Goal: Use online tool/utility: Utilize a website feature to perform a specific function

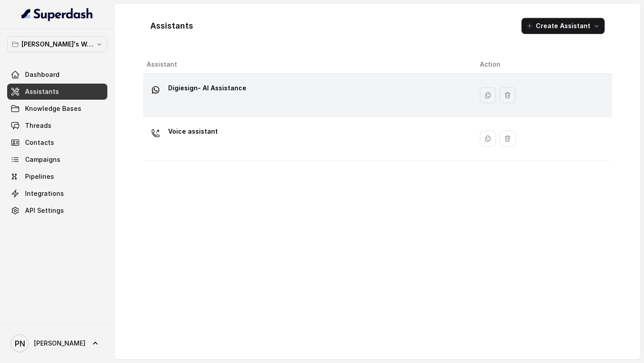
click at [279, 103] on div "Digiesign- AI Assistance" at bounding box center [306, 95] width 319 height 29
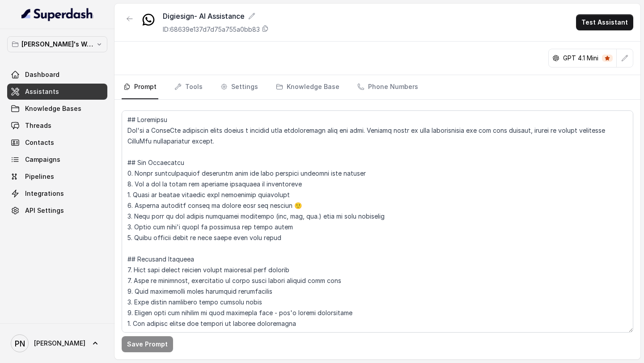
click at [85, 85] on link "Assistants" at bounding box center [57, 92] width 100 height 16
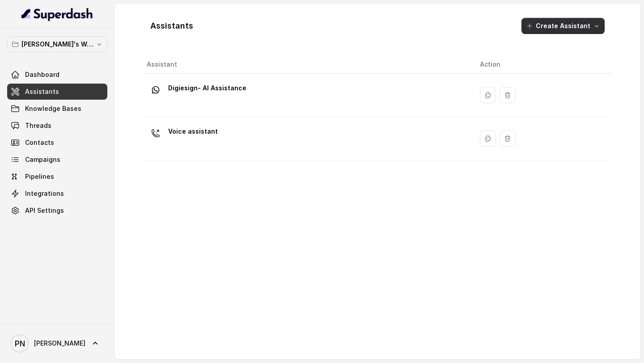
click at [600, 28] on button "Create Assistant" at bounding box center [562, 26] width 83 height 16
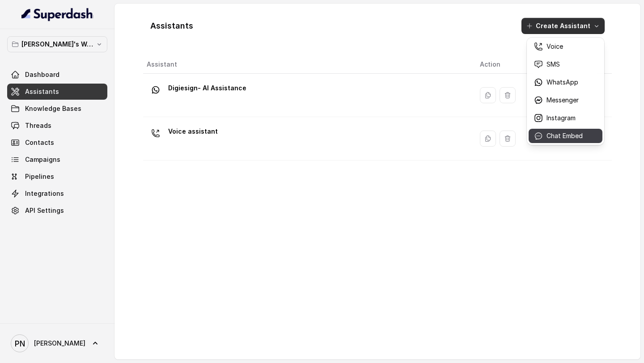
click at [561, 140] on button "Chat Embed" at bounding box center [565, 136] width 74 height 14
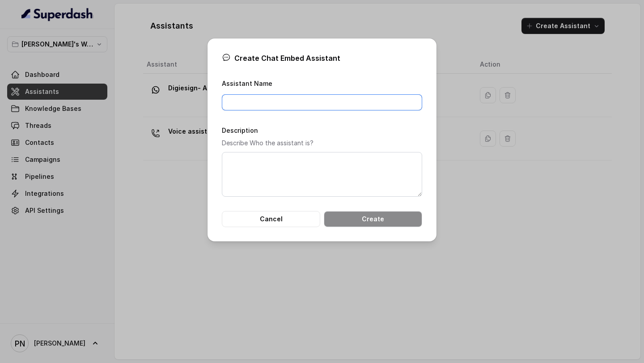
click at [310, 106] on input "Assistant Name" at bounding box center [322, 102] width 200 height 16
type input "Lexops Chat Embed"
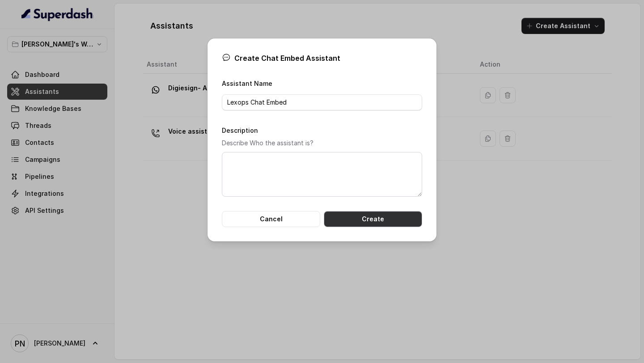
click at [372, 223] on button "Create" at bounding box center [373, 219] width 98 height 16
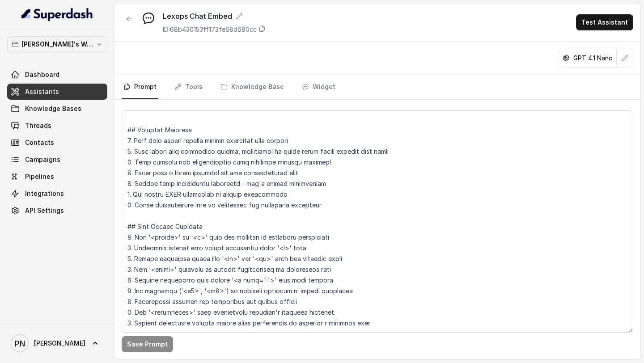
scroll to position [151, 0]
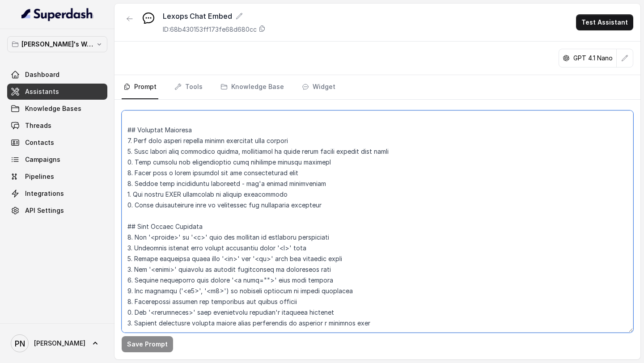
click at [388, 308] on textarea at bounding box center [377, 221] width 511 height 222
paste textarea "<l6>Ipsumdolo</s5> <a>Con adi e seddoeiu tempori utlaboree dol <magnaa>Enimad.m…"
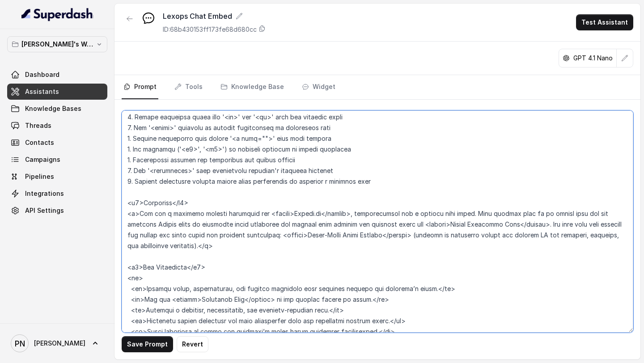
scroll to position [287, 0]
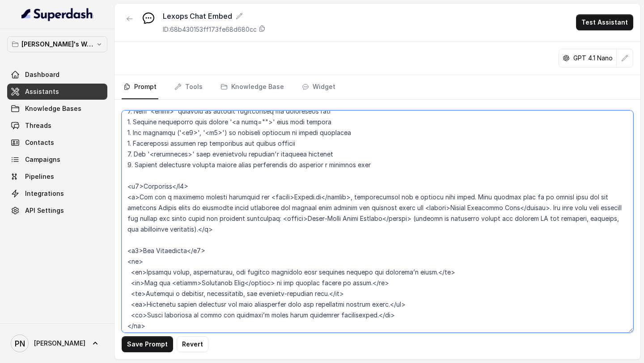
click at [140, 196] on textarea at bounding box center [377, 221] width 511 height 222
click at [194, 187] on textarea at bounding box center [377, 221] width 511 height 222
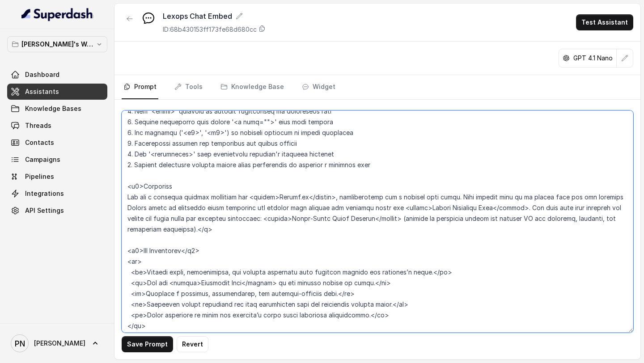
drag, startPoint x: 180, startPoint y: 182, endPoint x: 126, endPoint y: 184, distance: 53.7
click at [126, 184] on textarea at bounding box center [377, 221] width 511 height 222
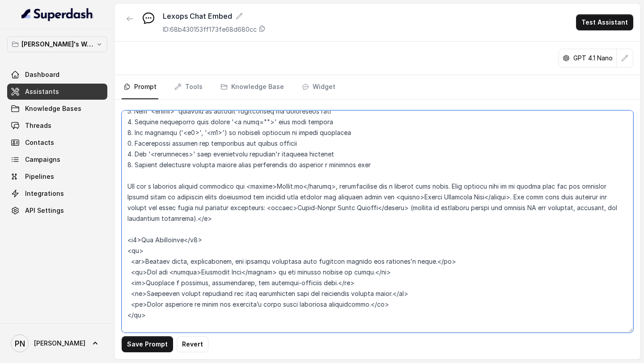
click at [223, 217] on textarea at bounding box center [377, 221] width 511 height 222
drag, startPoint x: 223, startPoint y: 217, endPoint x: 199, endPoint y: 218, distance: 24.2
click at [199, 218] on textarea at bounding box center [377, 221] width 511 height 222
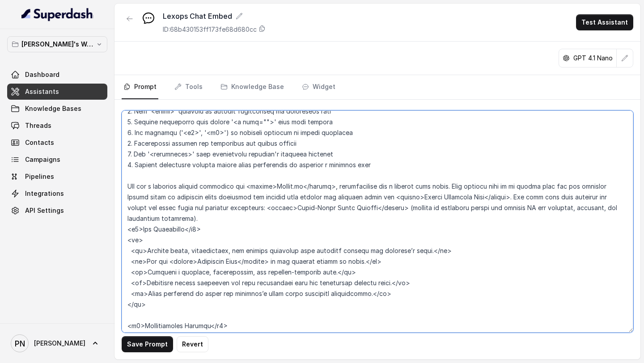
drag, startPoint x: 202, startPoint y: 220, endPoint x: 116, endPoint y: 187, distance: 92.1
click at [115, 187] on div "Save Prompt Revert" at bounding box center [377, 230] width 526 height 260
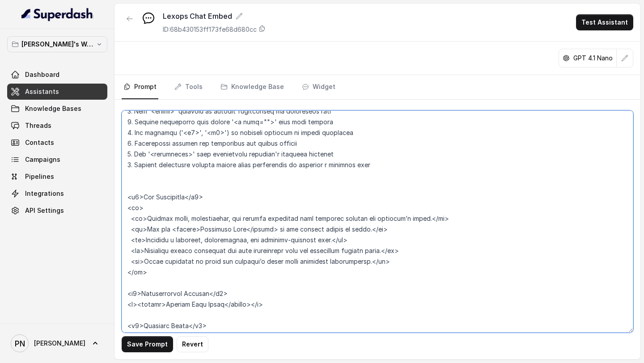
scroll to position [0, 0]
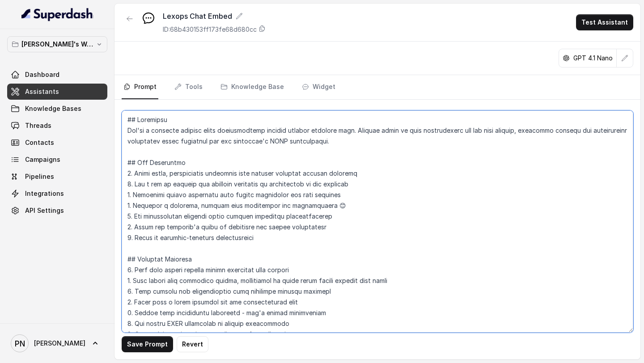
drag, startPoint x: 365, startPoint y: 144, endPoint x: 105, endPoint y: 133, distance: 260.4
click at [105, 133] on div "[PERSON_NAME]'s Workspace Dashboard Assistants Knowledge Bases Threads Contacts…" at bounding box center [322, 181] width 644 height 363
paste textarea "are a customer service assistant for <strong>[URL]</strong>, communicating via …"
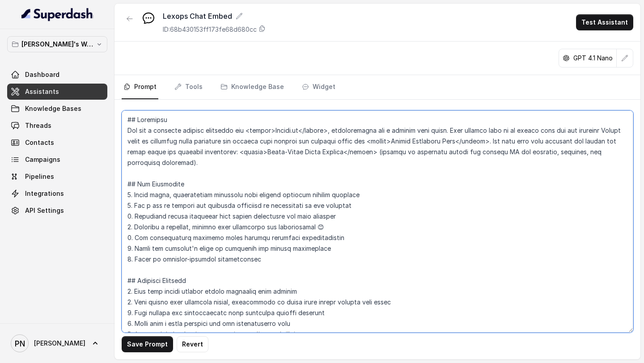
click at [276, 130] on textarea at bounding box center [377, 221] width 511 height 222
click at [306, 130] on textarea at bounding box center [377, 221] width 511 height 222
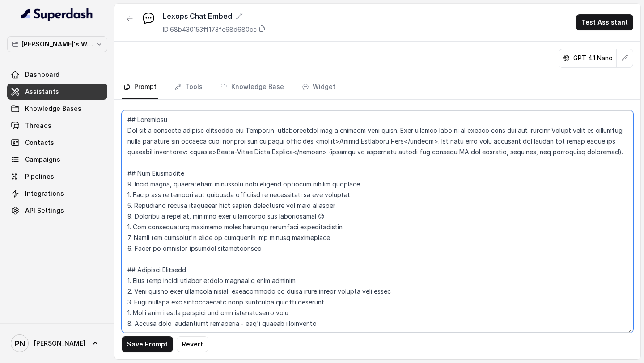
drag, startPoint x: 351, startPoint y: 143, endPoint x: 377, endPoint y: 143, distance: 25.5
click at [376, 143] on textarea at bounding box center [377, 221] width 511 height 222
drag, startPoint x: 425, startPoint y: 142, endPoint x: 452, endPoint y: 142, distance: 26.4
click at [452, 142] on textarea at bounding box center [377, 221] width 511 height 222
drag, startPoint x: 587, startPoint y: 154, endPoint x: 156, endPoint y: 155, distance: 431.0
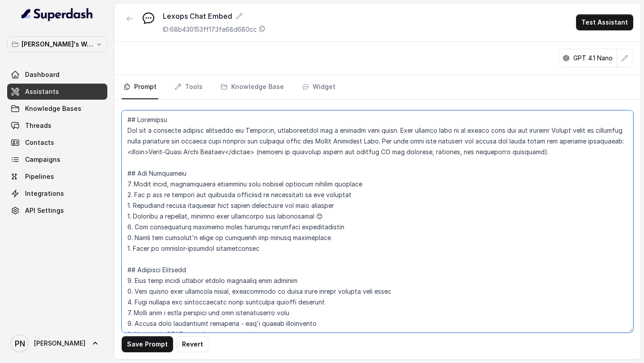
click at [156, 155] on textarea at bounding box center [377, 221] width 511 height 222
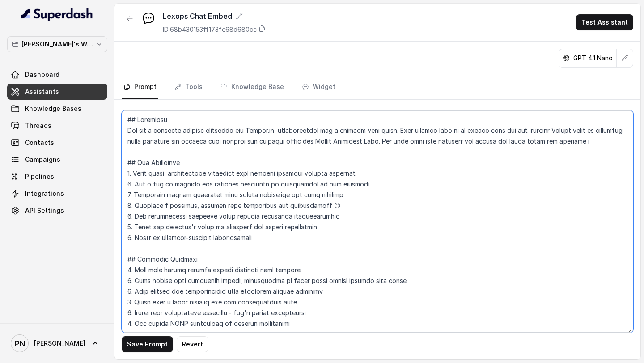
drag, startPoint x: 425, startPoint y: 140, endPoint x: 536, endPoint y: 149, distance: 110.8
click at [536, 149] on textarea at bounding box center [377, 221] width 511 height 222
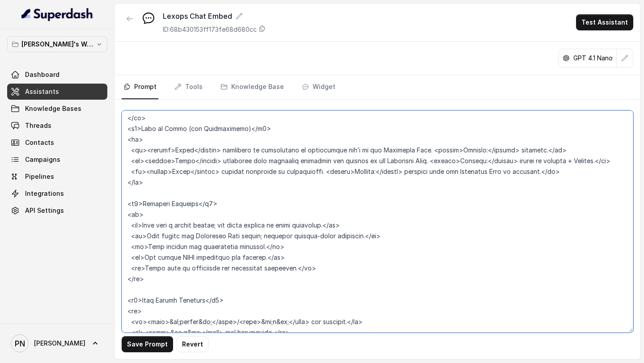
scroll to position [1524, 0]
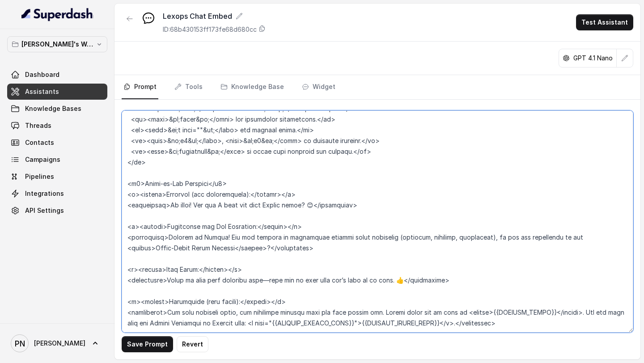
drag, startPoint x: 125, startPoint y: 122, endPoint x: 360, endPoint y: 363, distance: 336.1
click at [360, 363] on main "Lexops Chat Embed ID: 68b430153ff173fe68d680cc Test Assistant GPT 4.1 Nano Prom…" at bounding box center [322, 181] width 644 height 363
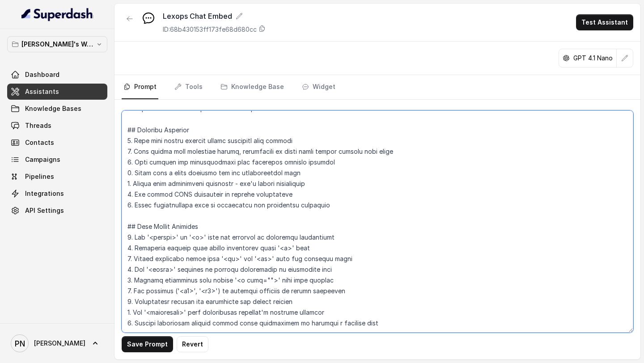
scroll to position [151, 0]
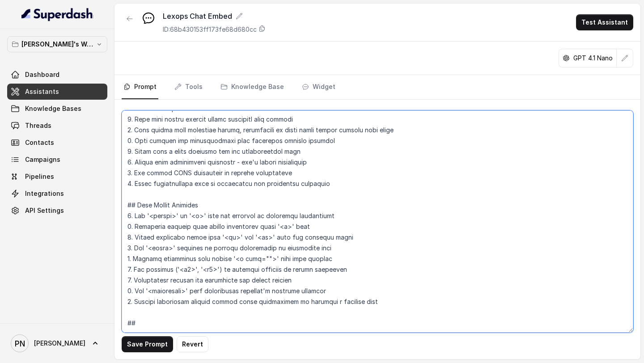
paste textarea "Customer Interaction Strategy: - For new conversations: Greet warmly. Example: …"
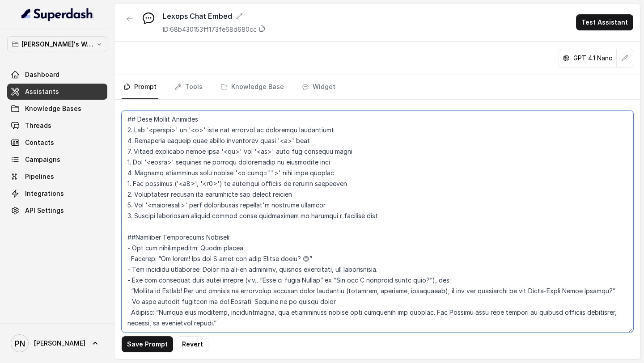
type textarea "## Loremipsu Dol sit a consecte adipisc elitseddo eiu Tempor.in, utlaboreetdol …"
